Goal: Task Accomplishment & Management: Manage account settings

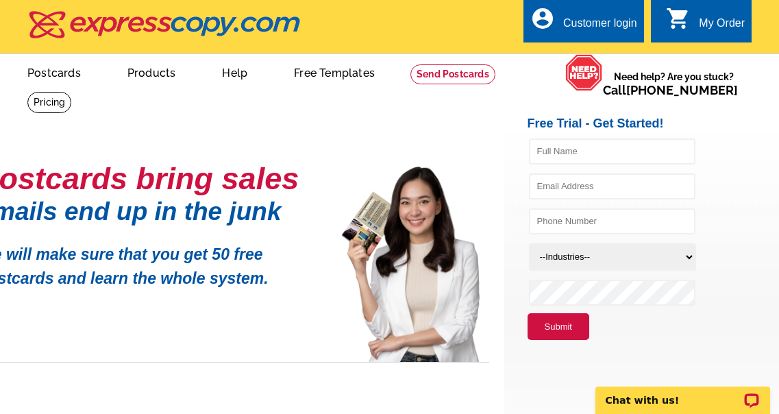
click at [707, 27] on div "My Order" at bounding box center [721, 26] width 46 height 19
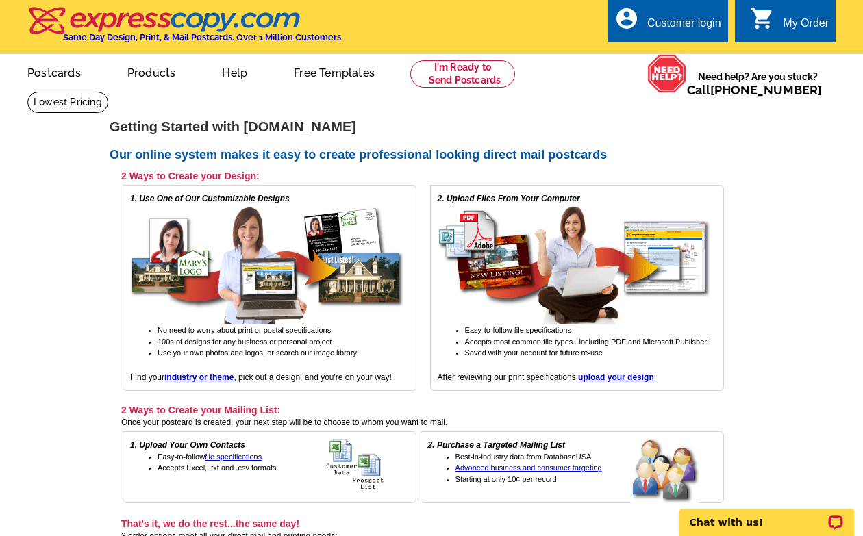
click at [778, 27] on link "0 shopping_cart My Order" at bounding box center [789, 23] width 79 height 17
click at [53, 76] on link "Postcards" at bounding box center [53, 71] width 96 height 32
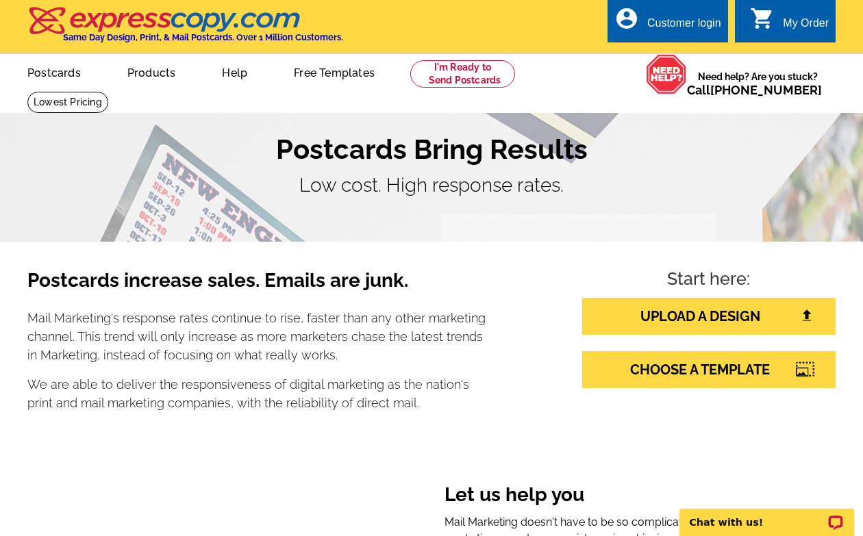
click at [683, 23] on div "Customer login" at bounding box center [684, 26] width 74 height 19
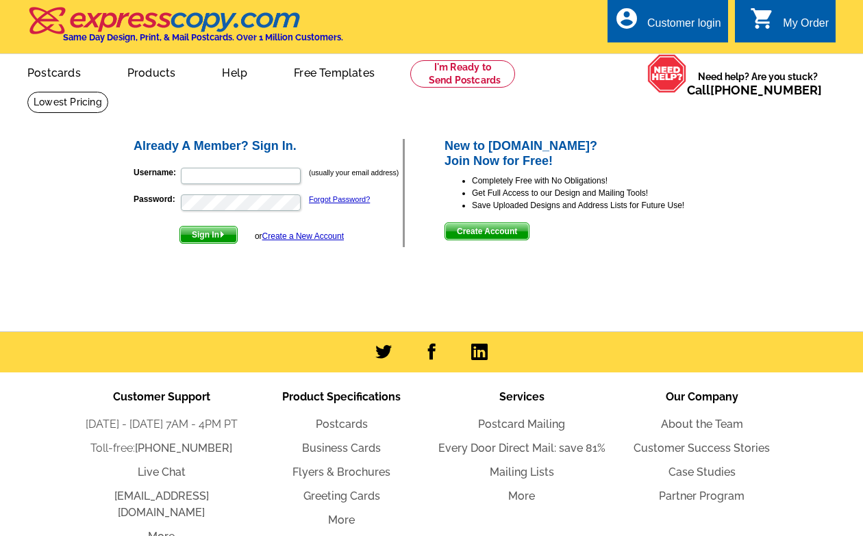
click at [634, 21] on icon "account_circle" at bounding box center [626, 18] width 25 height 25
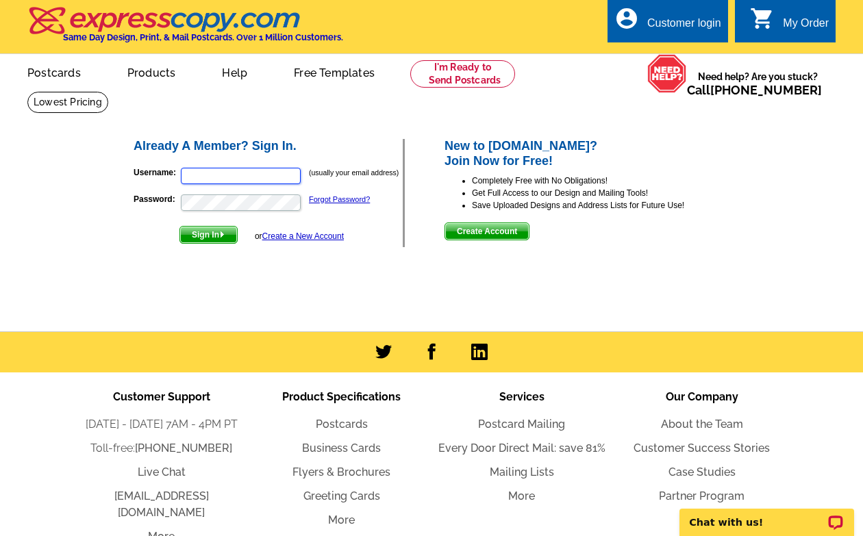
type input "[EMAIL_ADDRESS][DOMAIN_NAME]"
click at [210, 234] on button "Sign In" at bounding box center [208, 235] width 58 height 18
